Goal: Task Accomplishment & Management: Complete application form

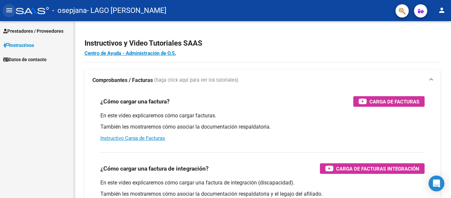
click at [10, 9] on mat-icon "menu" at bounding box center [9, 10] width 8 height 8
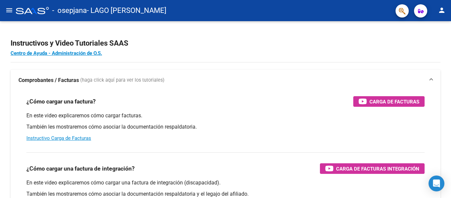
click at [10, 9] on mat-icon "menu" at bounding box center [9, 10] width 8 height 8
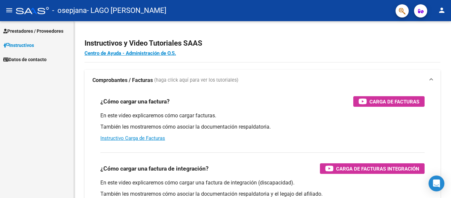
click at [19, 29] on span "Prestadores / Proveedores" at bounding box center [33, 30] width 60 height 7
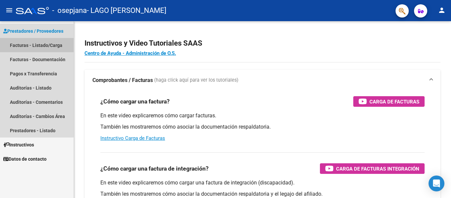
click at [24, 46] on link "Facturas - Listado/Carga" at bounding box center [37, 45] width 74 height 14
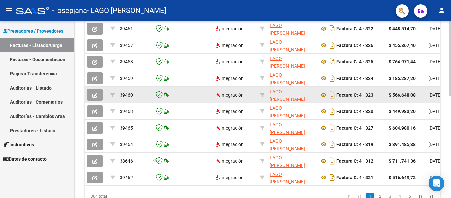
scroll to position [242, 0]
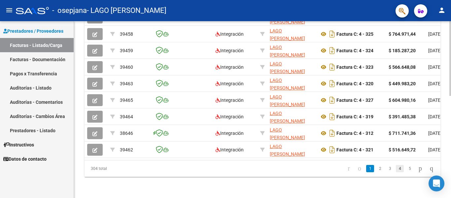
click at [396, 170] on link "4" at bounding box center [400, 168] width 8 height 7
click at [405, 168] on link "6" at bounding box center [409, 168] width 8 height 7
click at [405, 169] on link "8" at bounding box center [409, 168] width 8 height 7
click at [405, 169] on link "10" at bounding box center [409, 168] width 9 height 7
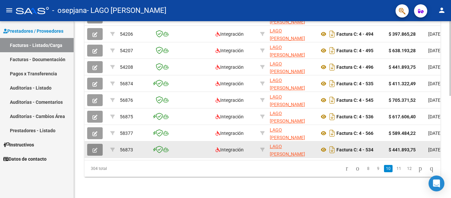
click at [97, 147] on icon "button" at bounding box center [94, 149] width 5 height 5
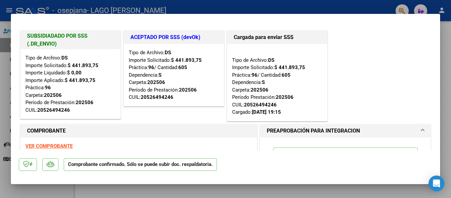
click at [68, 189] on div at bounding box center [225, 99] width 451 height 198
type input "$ 0,00"
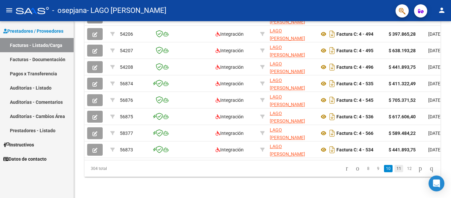
click at [394, 167] on link "11" at bounding box center [398, 168] width 9 height 7
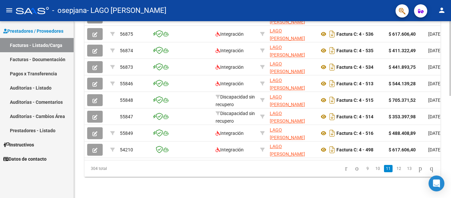
scroll to position [209, 0]
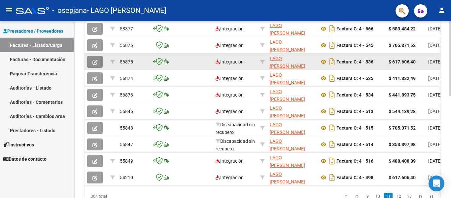
click at [102, 63] on button "button" at bounding box center [95, 62] width 16 height 12
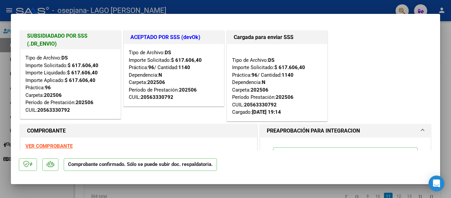
click at [65, 186] on div at bounding box center [225, 99] width 451 height 198
type input "$ 0,00"
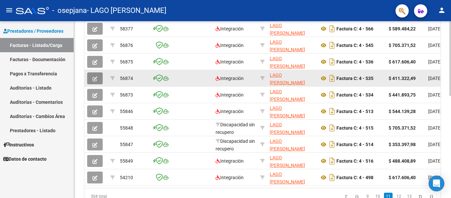
click at [100, 79] on button "button" at bounding box center [95, 78] width 16 height 12
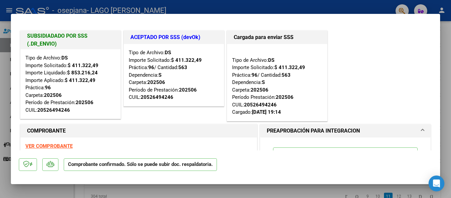
click at [56, 187] on div at bounding box center [225, 99] width 451 height 198
type input "$ 0,00"
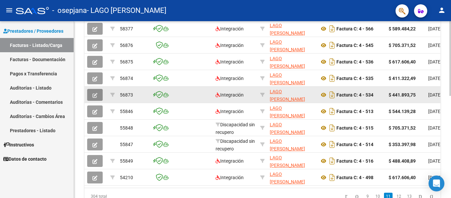
click at [92, 94] on icon "button" at bounding box center [94, 95] width 5 height 5
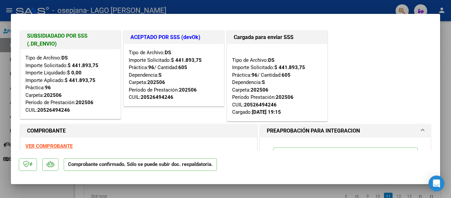
click at [60, 195] on div at bounding box center [225, 99] width 451 height 198
type input "$ 0,00"
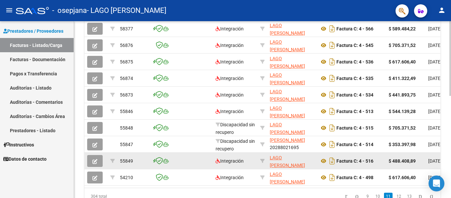
scroll to position [242, 0]
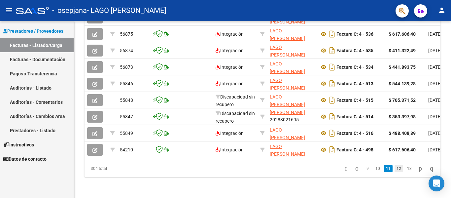
click at [394, 168] on link "12" at bounding box center [398, 168] width 9 height 7
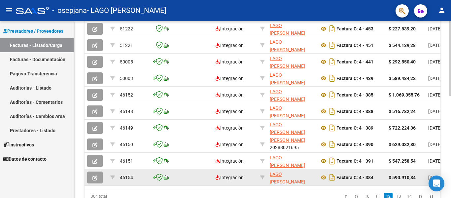
scroll to position [176, 0]
